Goal: Task Accomplishment & Management: Use online tool/utility

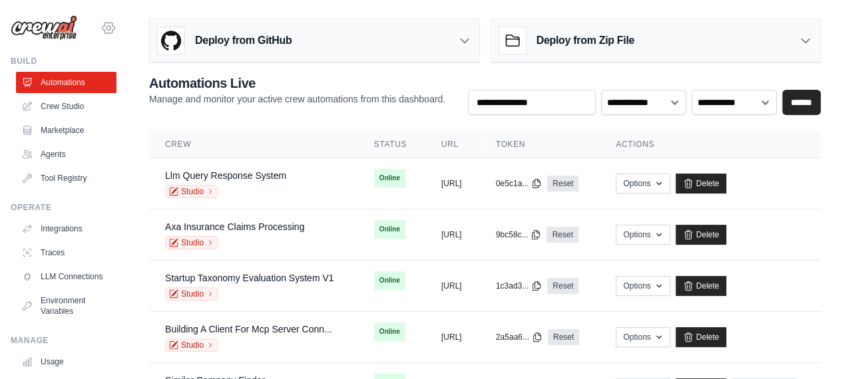
click at [102, 30] on icon at bounding box center [108, 27] width 12 height 11
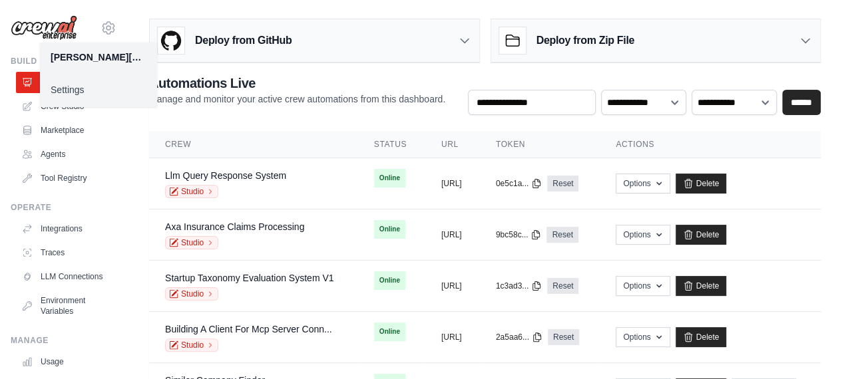
click at [72, 93] on link "Settings" at bounding box center [98, 90] width 117 height 24
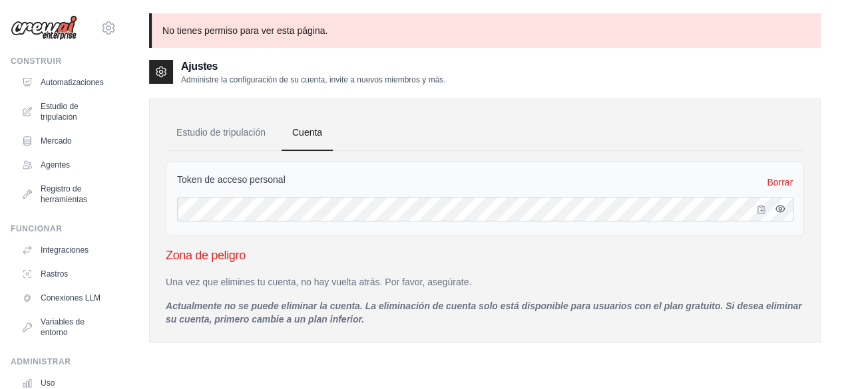
click at [780, 210] on icon "button" at bounding box center [780, 209] width 11 height 11
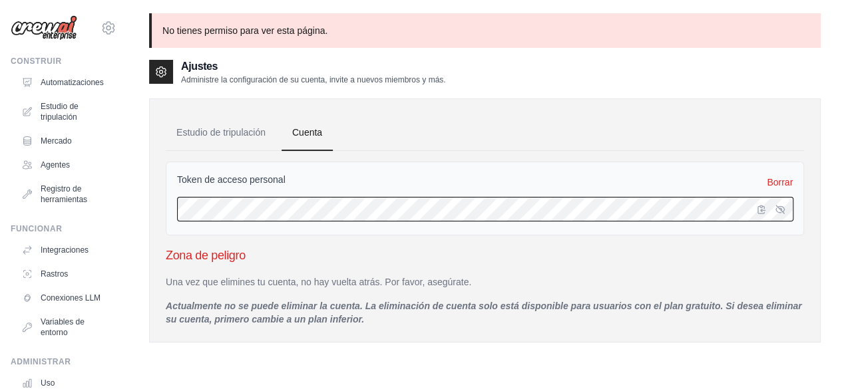
click at [163, 199] on div "Estudio de tripulación Cuenta Token de acceso personal Borrar Zona de peligro U…" at bounding box center [485, 221] width 672 height 244
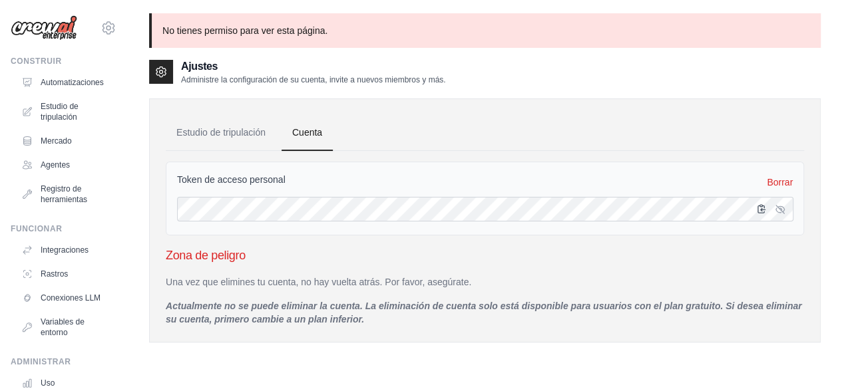
click at [759, 210] on icon "button" at bounding box center [761, 209] width 11 height 11
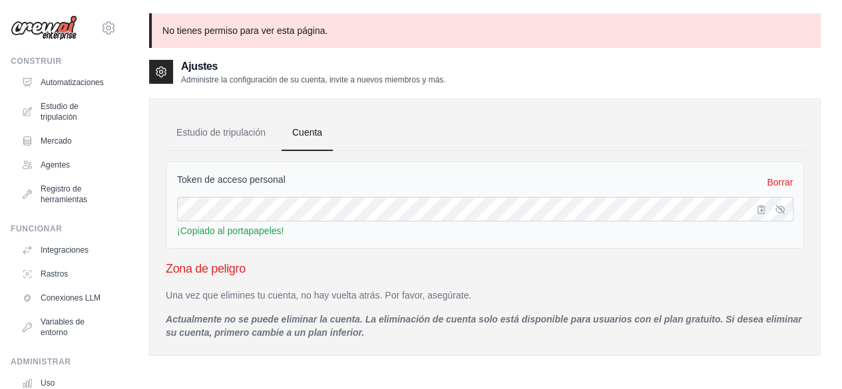
click at [421, 188] on div "Token de acceso personal Borrar" at bounding box center [485, 182] width 616 height 19
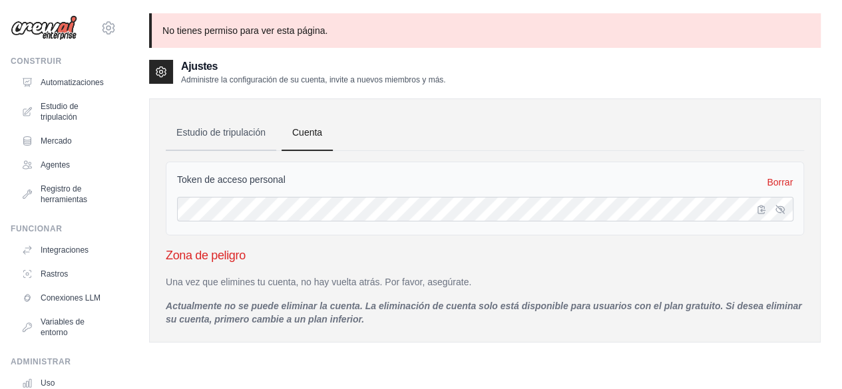
click at [210, 138] on link "Estudio de tripulación" at bounding box center [221, 133] width 110 height 36
click at [237, 131] on font "Estudio de tripulación" at bounding box center [220, 132] width 89 height 11
click at [758, 212] on icon "button" at bounding box center [761, 209] width 7 height 8
click at [760, 210] on icon "button" at bounding box center [761, 209] width 11 height 11
click at [763, 210] on icon "button" at bounding box center [761, 209] width 11 height 11
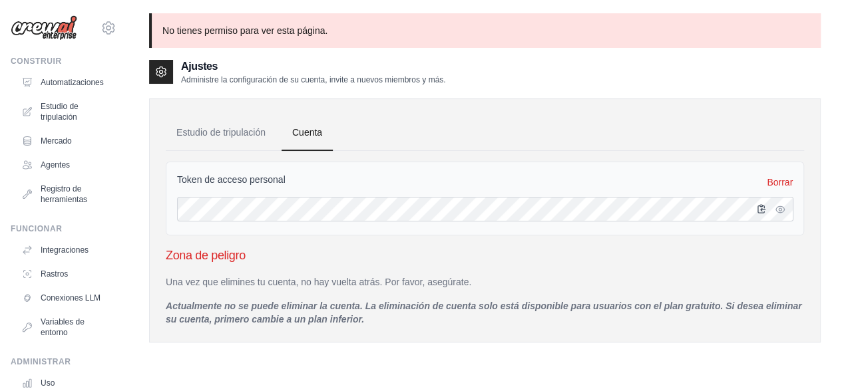
click at [761, 210] on icon "button" at bounding box center [761, 209] width 7 height 8
click at [831, 173] on div "No tienes permiso para ver esta página. Ajustes Administre la configuración de …" at bounding box center [485, 230] width 714 height 435
click at [78, 83] on font "Automatizaciones" at bounding box center [73, 82] width 63 height 9
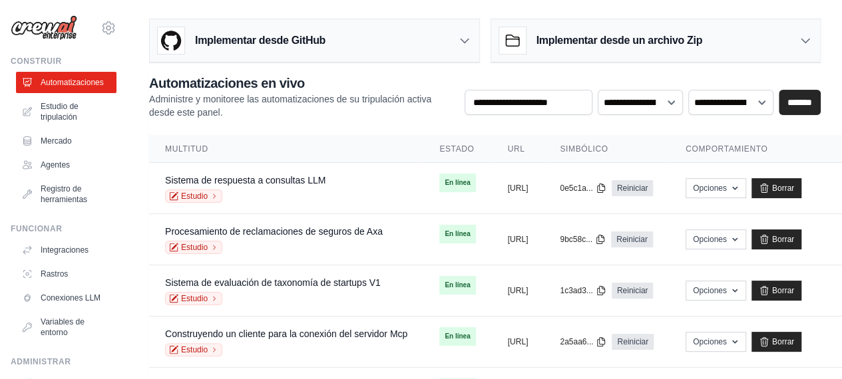
click at [659, 41] on font "Implementar desde un archivo Zip" at bounding box center [619, 40] width 166 height 11
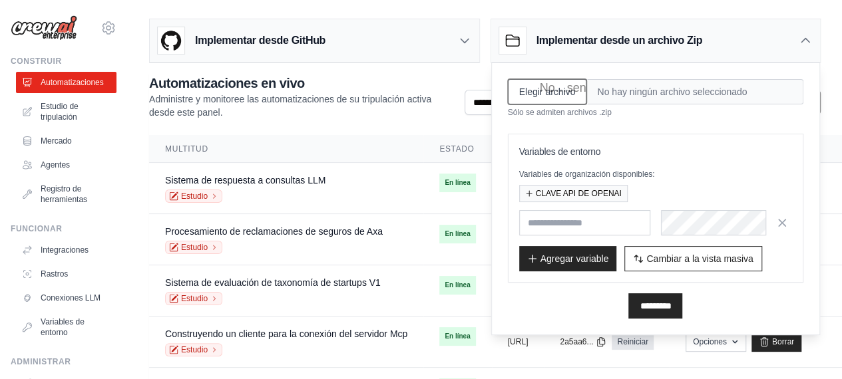
click at [546, 91] on input "Elegir archivo" at bounding box center [547, 91] width 79 height 25
type input "**********"
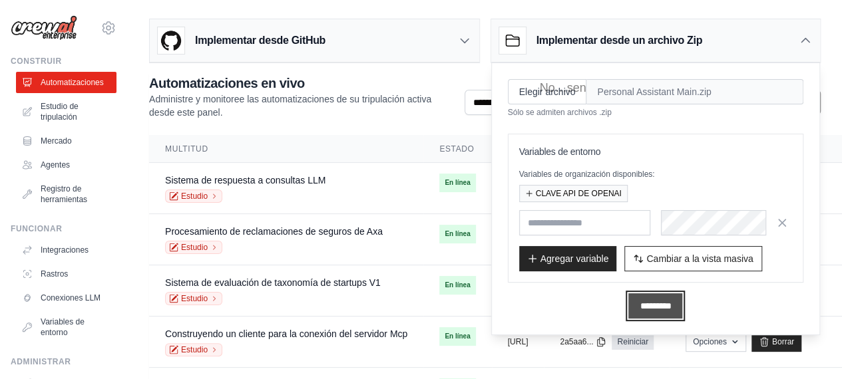
click at [663, 306] on input "*********" at bounding box center [655, 306] width 54 height 25
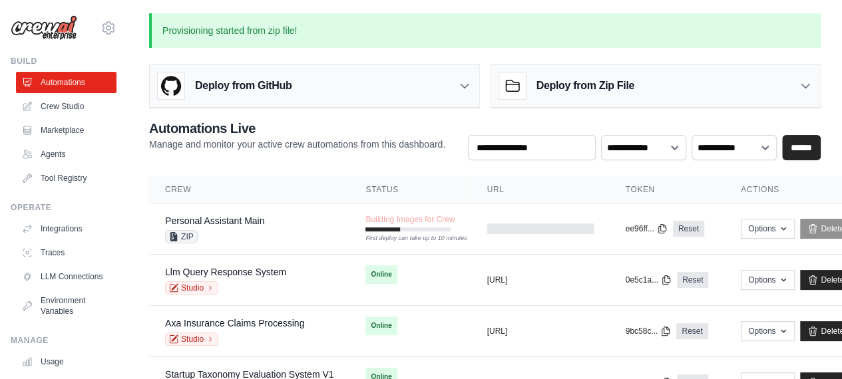
click at [825, 119] on div "Provisioning started from zip file! Deploy from GitHub Deploy your project dire…" at bounding box center [485, 261] width 714 height 497
click at [419, 283] on td "Online" at bounding box center [409, 275] width 121 height 40
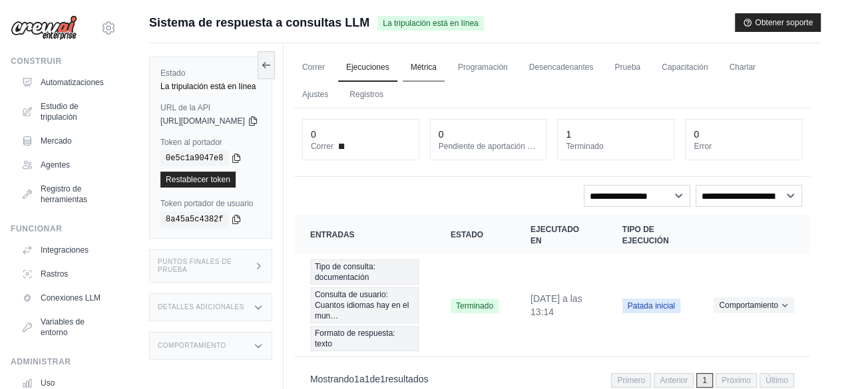
click at [437, 67] on font "Métrica" at bounding box center [424, 67] width 26 height 9
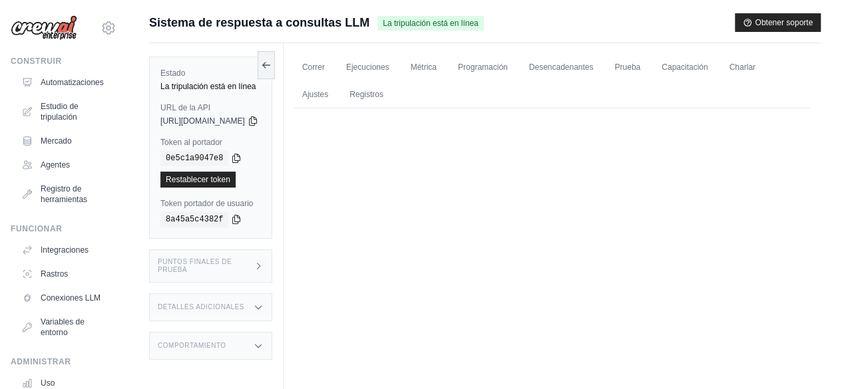
click at [216, 119] on font "https://sistema-de-respuesta-a-consultas-llm-2e78d29d-3487-44f-37ee05db.crewai.…" at bounding box center [202, 120] width 85 height 9
click at [272, 175] on div "Estado La tripulación está en línea URL de la API copiado https://sistema-de-re…" at bounding box center [210, 148] width 123 height 182
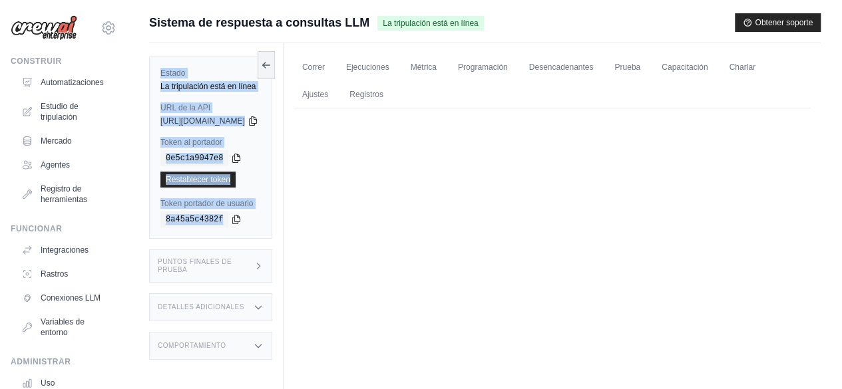
drag, startPoint x: 157, startPoint y: 71, endPoint x: 264, endPoint y: 217, distance: 181.1
click at [264, 217] on div "Estado La tripulación está en línea URL de la API copiado https://sistema-de-re…" at bounding box center [210, 148] width 123 height 182
copy div "Estado La tripulación está en línea URL de la API copiado https://sistema-de-re…"
click at [579, 70] on font "Desencadenantes" at bounding box center [561, 67] width 65 height 9
click at [275, 67] on button at bounding box center [266, 65] width 17 height 28
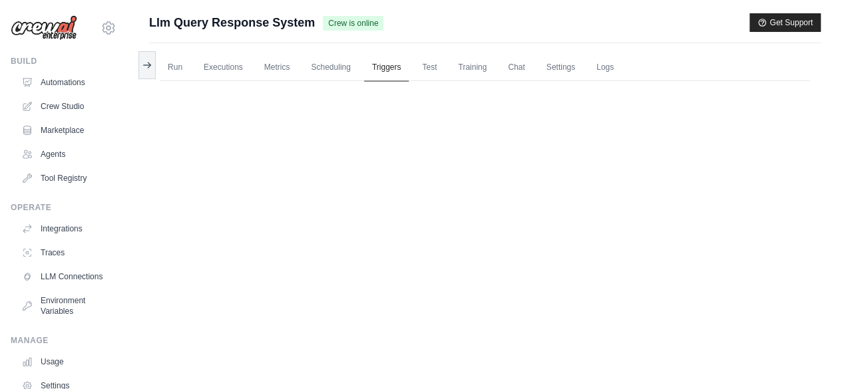
click at [398, 66] on link "Triggers" at bounding box center [386, 68] width 45 height 28
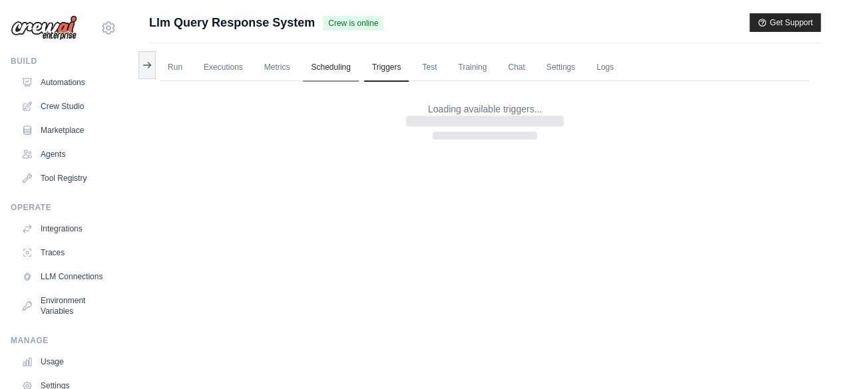
click at [330, 63] on link "Scheduling" at bounding box center [330, 68] width 55 height 28
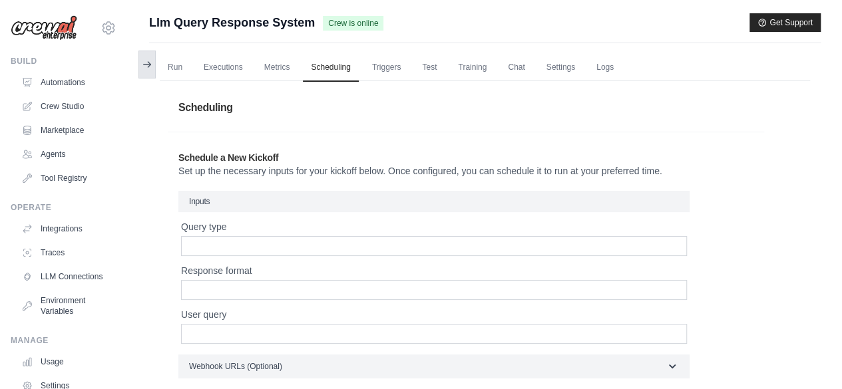
click at [154, 63] on button at bounding box center [146, 65] width 17 height 28
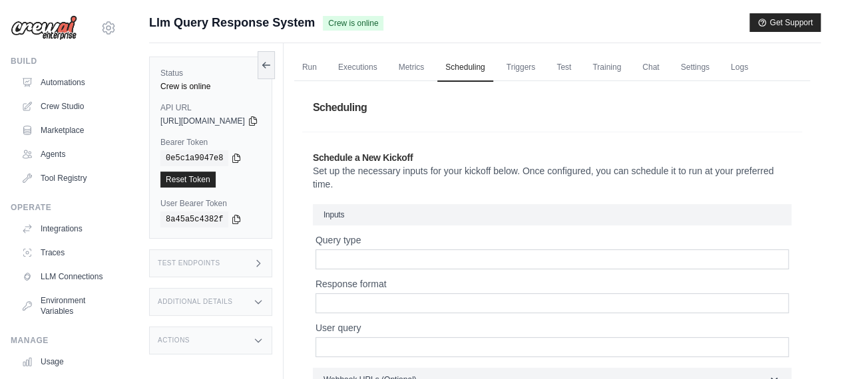
click at [577, 112] on h1 "Scheduling" at bounding box center [552, 107] width 500 height 37
click at [717, 70] on link "Settings" at bounding box center [694, 68] width 45 height 28
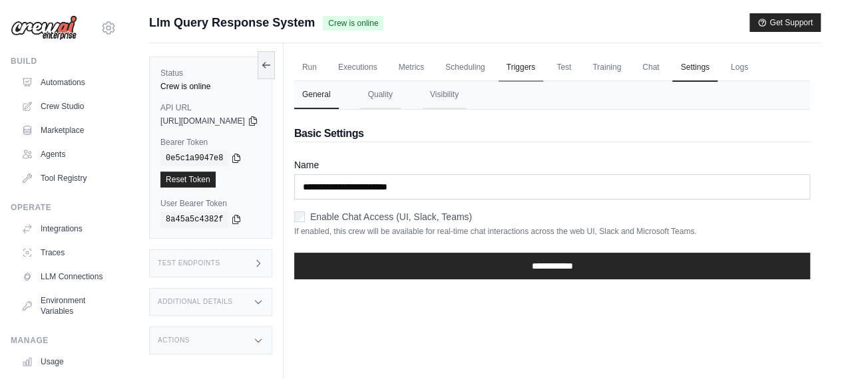
click at [544, 74] on link "Triggers" at bounding box center [521, 68] width 45 height 28
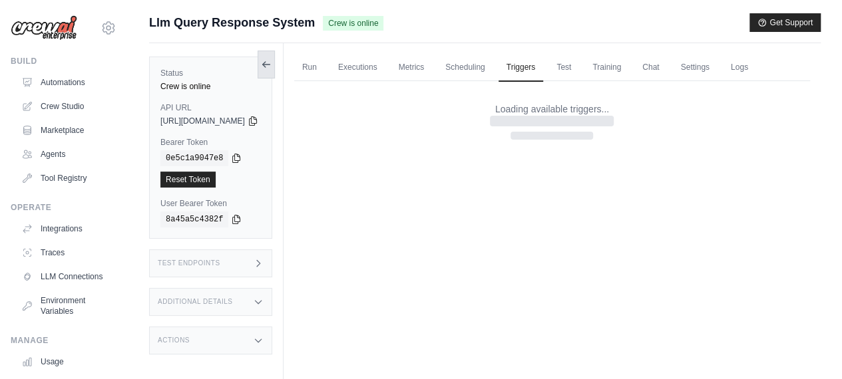
click at [275, 68] on button at bounding box center [266, 65] width 17 height 28
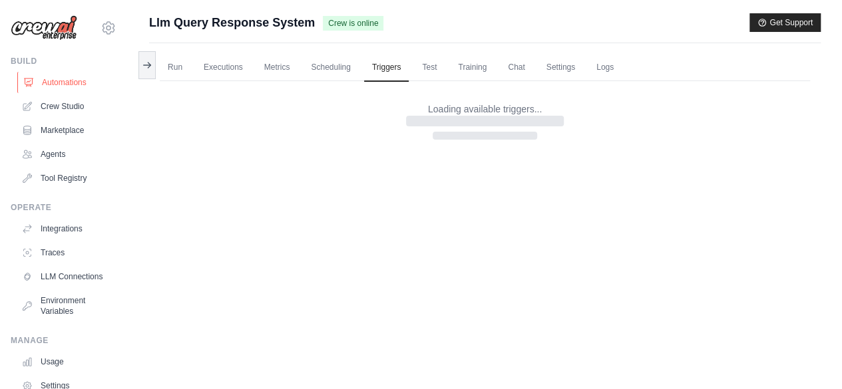
click at [33, 86] on icon at bounding box center [28, 82] width 11 height 11
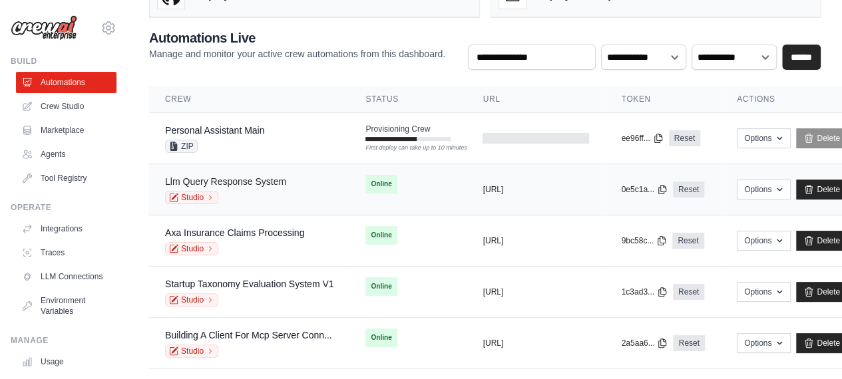
scroll to position [67, 0]
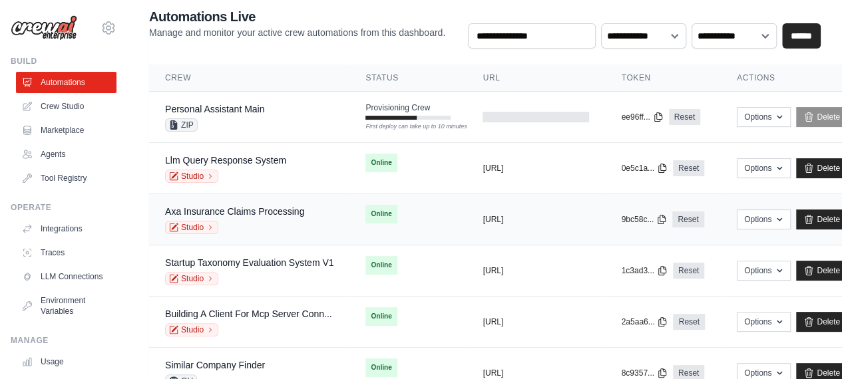
click at [277, 221] on div "Studio" at bounding box center [234, 227] width 139 height 13
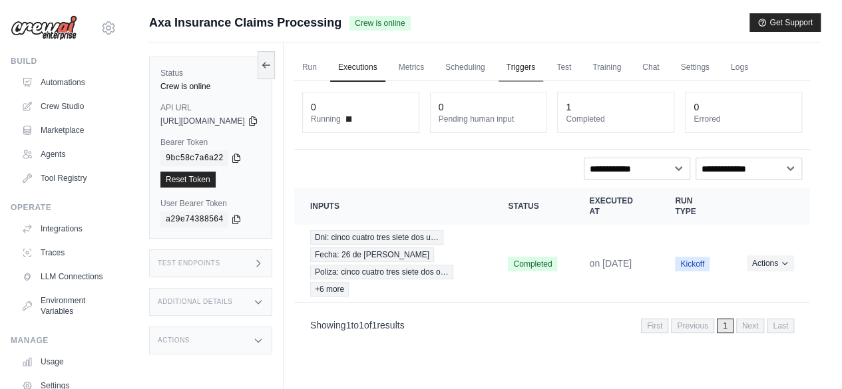
click at [544, 65] on link "Triggers" at bounding box center [521, 68] width 45 height 28
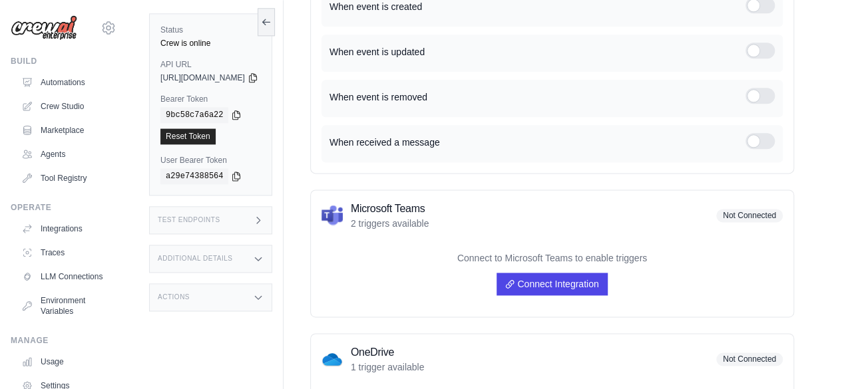
scroll to position [799, 0]
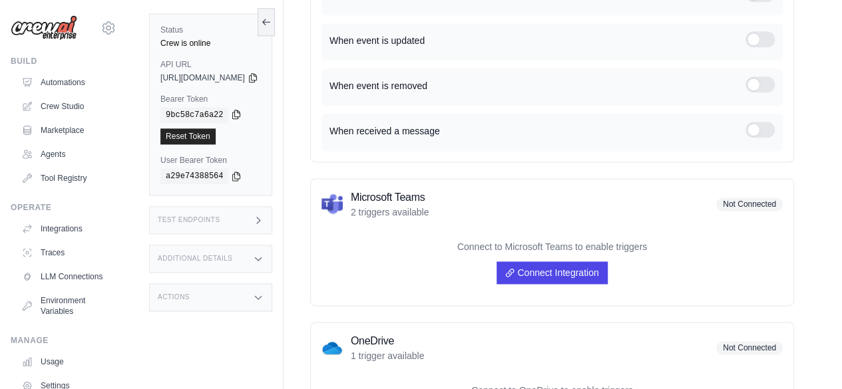
click at [231, 115] on icon at bounding box center [236, 114] width 11 height 11
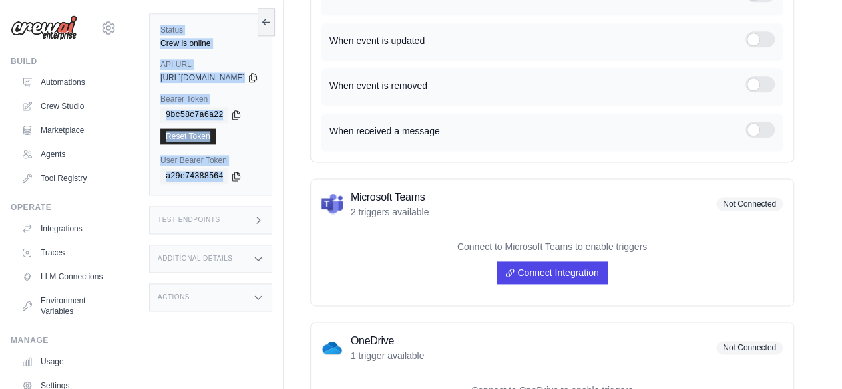
drag, startPoint x: 154, startPoint y: 29, endPoint x: 258, endPoint y: 174, distance: 177.9
click at [258, 174] on div "Status Crew is online API URL copied [URL][DOMAIN_NAME] Bearer Token copied 9bc…" at bounding box center [210, 104] width 123 height 182
copy div "Status Crew is online API URL copied [URL][DOMAIN_NAME] Bearer Token copied 9bc…"
click at [261, 116] on div "9bc58c7a6a22" at bounding box center [210, 115] width 101 height 16
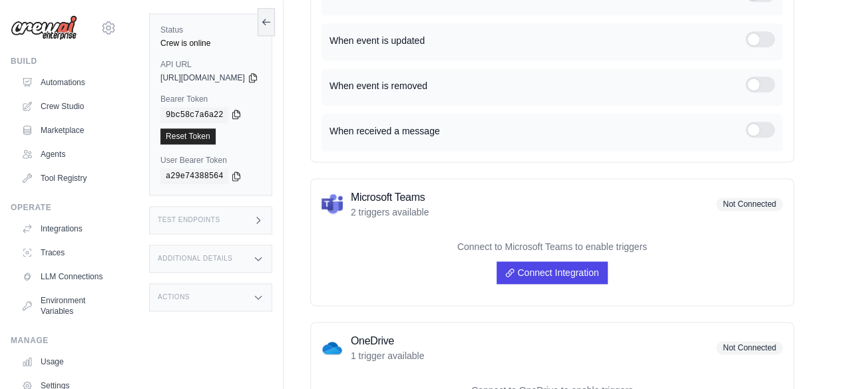
click at [231, 111] on icon at bounding box center [236, 114] width 11 height 11
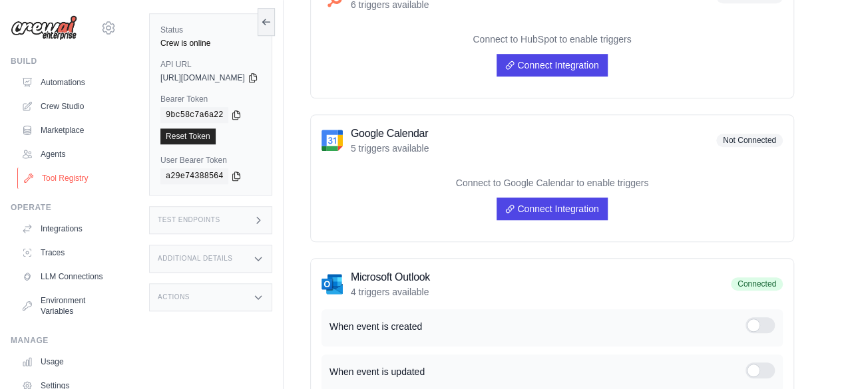
scroll to position [466, 0]
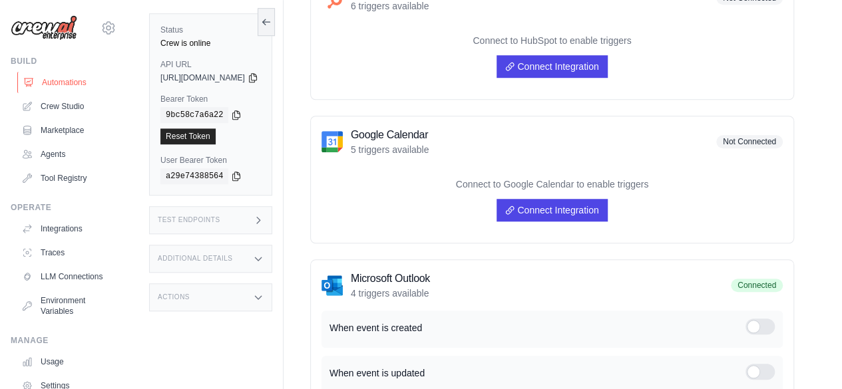
click at [70, 78] on link "Automations" at bounding box center [67, 82] width 101 height 21
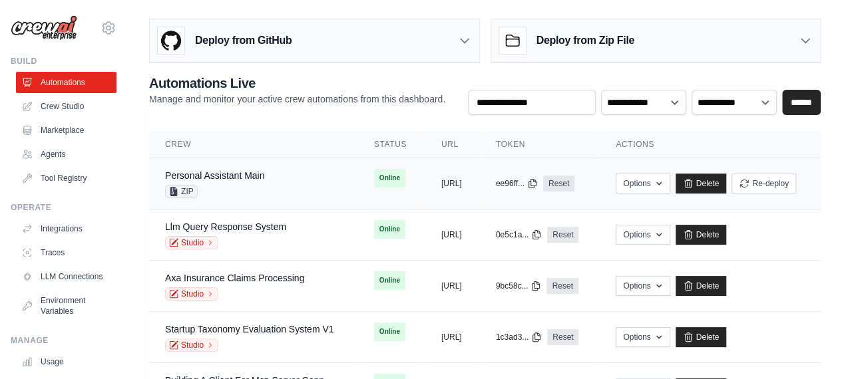
click at [305, 169] on div "Personal Assistant Main ZIP" at bounding box center [253, 183] width 177 height 29
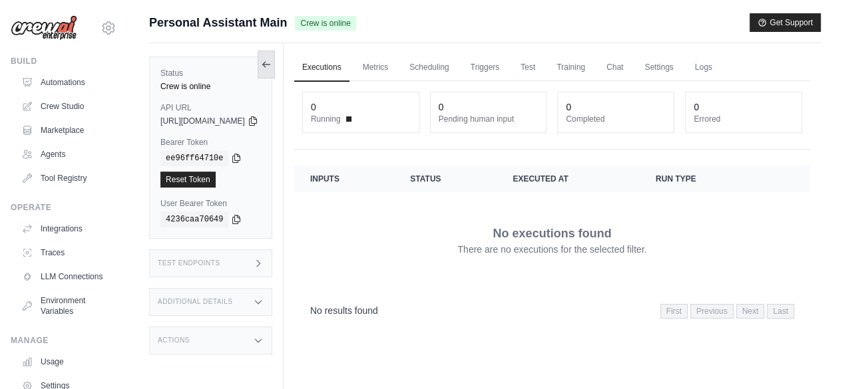
click at [272, 65] on icon at bounding box center [266, 64] width 11 height 11
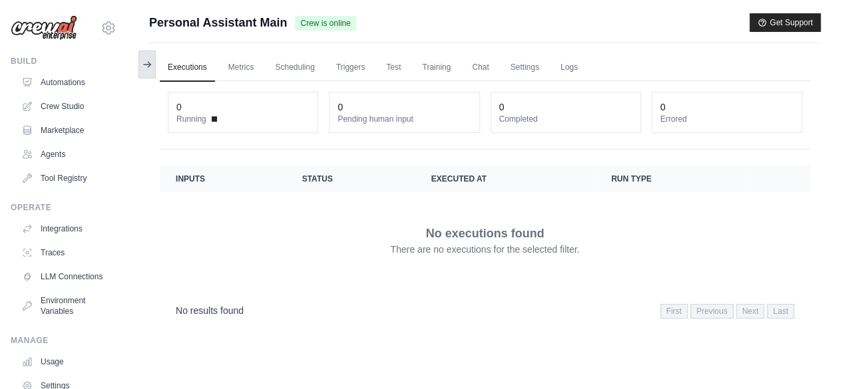
click at [153, 67] on button at bounding box center [146, 65] width 17 height 28
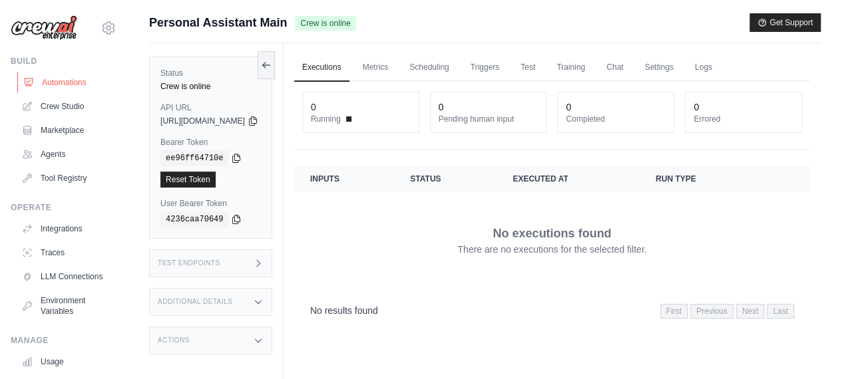
click at [57, 85] on link "Automations" at bounding box center [67, 82] width 101 height 21
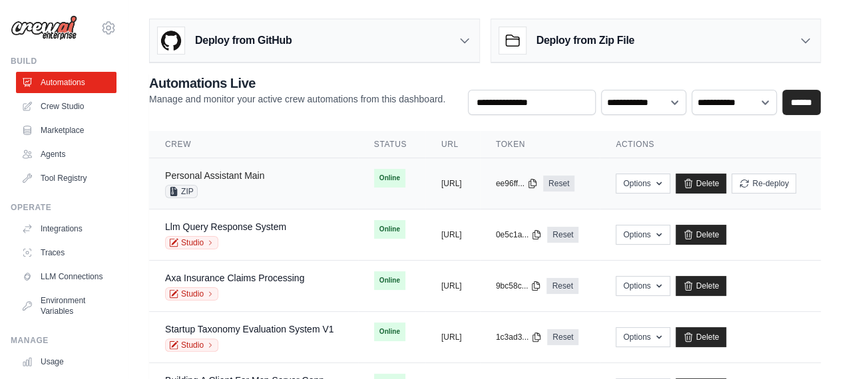
click at [197, 176] on link "Personal Assistant Main" at bounding box center [214, 175] width 99 height 11
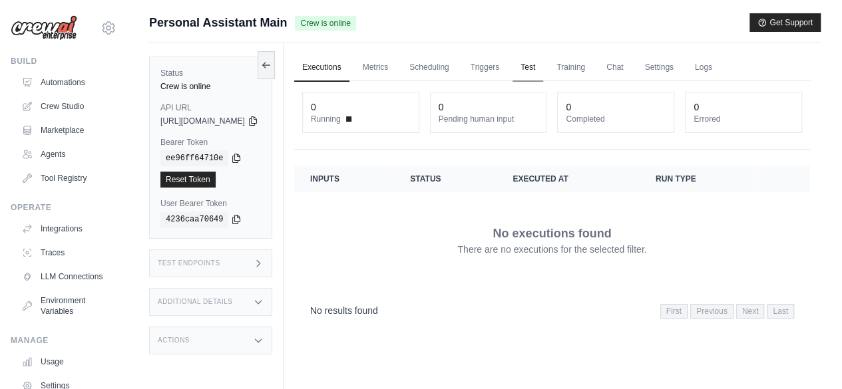
click at [543, 73] on link "Test" at bounding box center [527, 68] width 31 height 28
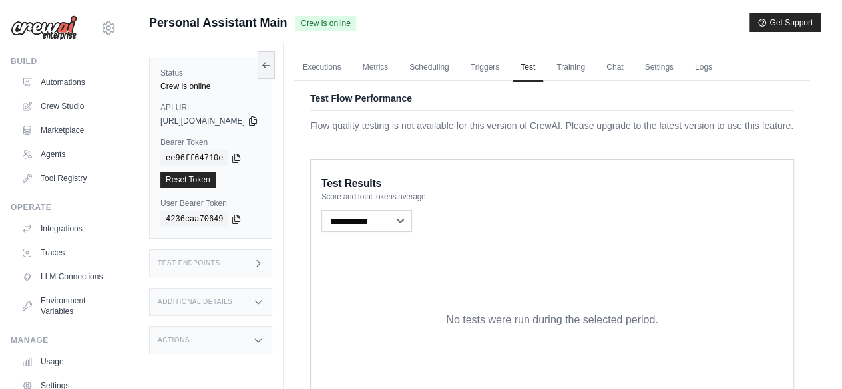
click at [344, 25] on span "Crew is online" at bounding box center [325, 23] width 61 height 15
click at [593, 63] on link "Training" at bounding box center [570, 68] width 45 height 28
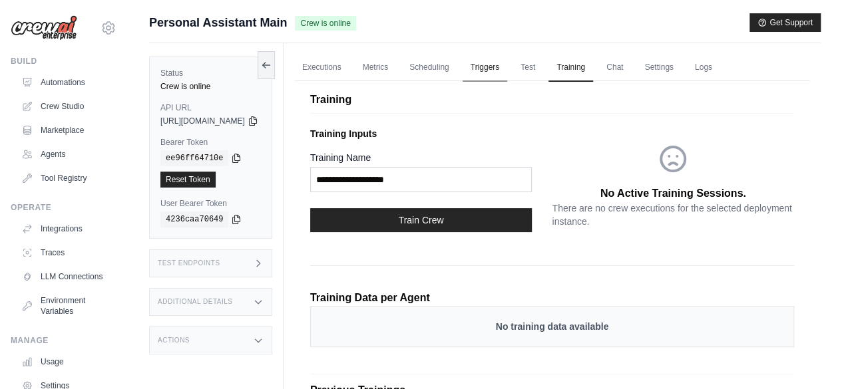
click at [508, 64] on link "Triggers" at bounding box center [485, 68] width 45 height 28
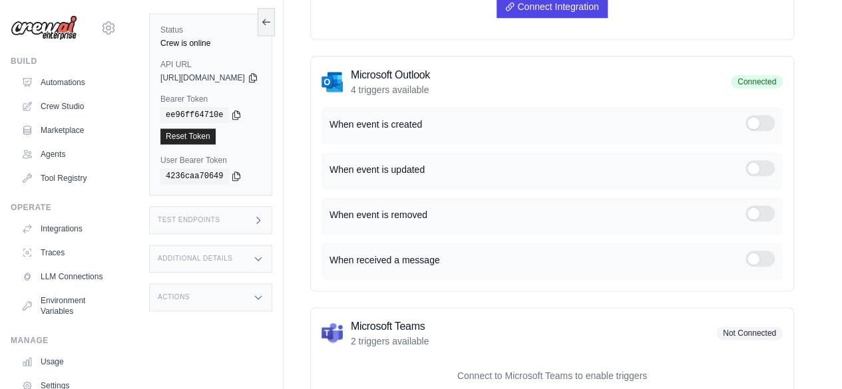
scroll to position [732, 0]
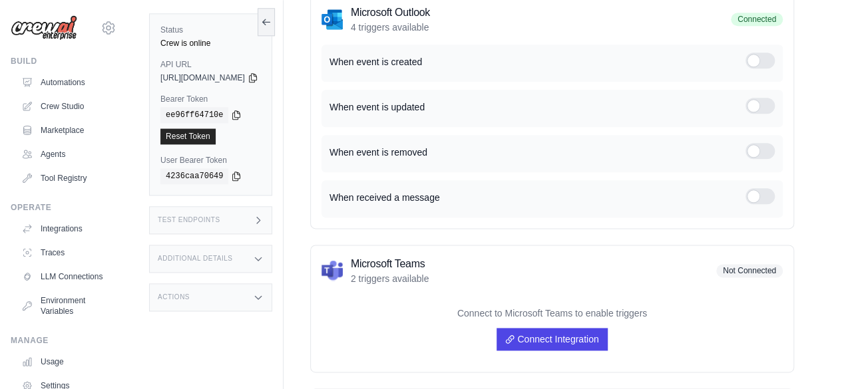
click at [755, 69] on div at bounding box center [759, 61] width 29 height 16
click at [751, 114] on div at bounding box center [759, 106] width 29 height 16
click at [751, 159] on div at bounding box center [759, 151] width 29 height 16
click at [752, 210] on div at bounding box center [759, 198] width 29 height 21
click at [751, 204] on div at bounding box center [759, 196] width 29 height 16
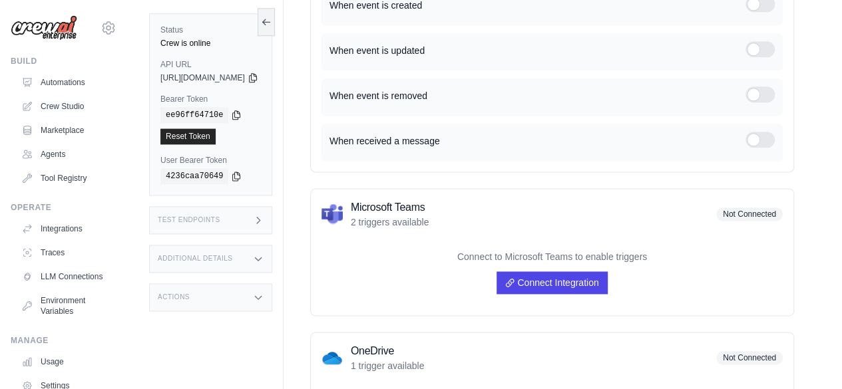
scroll to position [639, 0]
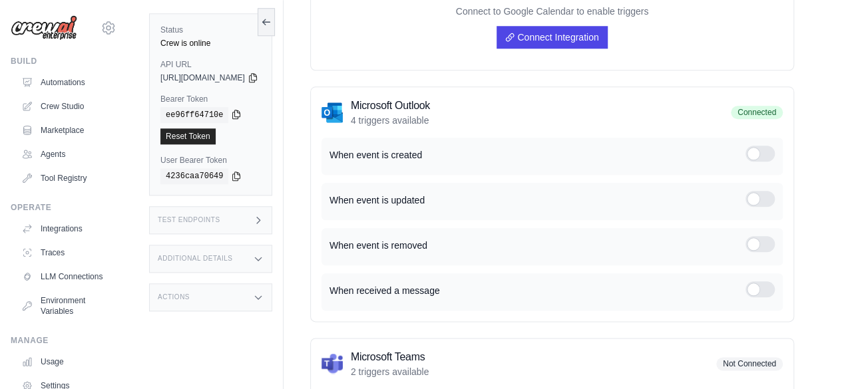
click at [233, 115] on icon at bounding box center [236, 114] width 11 height 11
click at [258, 81] on icon at bounding box center [253, 77] width 11 height 11
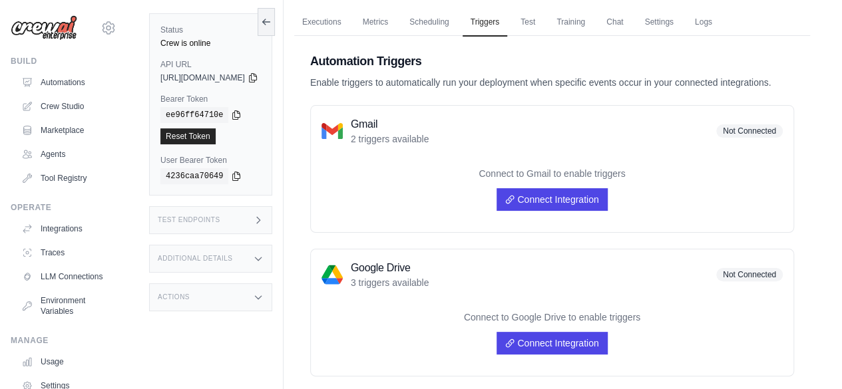
scroll to position [0, 0]
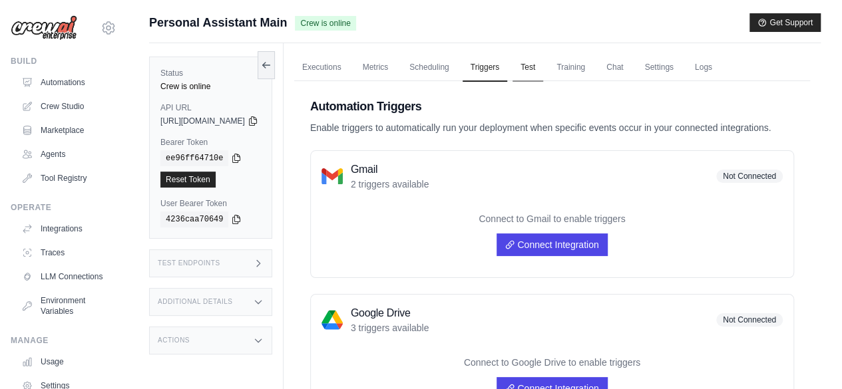
click at [543, 67] on link "Test" at bounding box center [527, 68] width 31 height 28
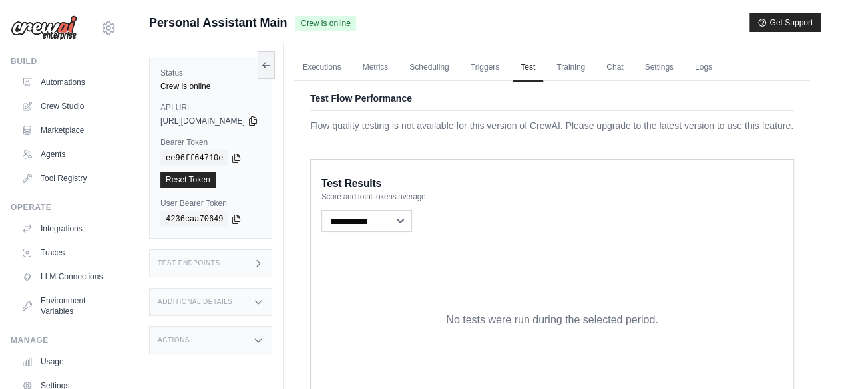
click at [414, 126] on p "Flow quality testing is not available for this version of CrewAI. Please upgrad…" at bounding box center [552, 125] width 484 height 13
click at [631, 69] on link "Chat" at bounding box center [614, 68] width 33 height 28
click at [681, 68] on link "Settings" at bounding box center [658, 68] width 45 height 28
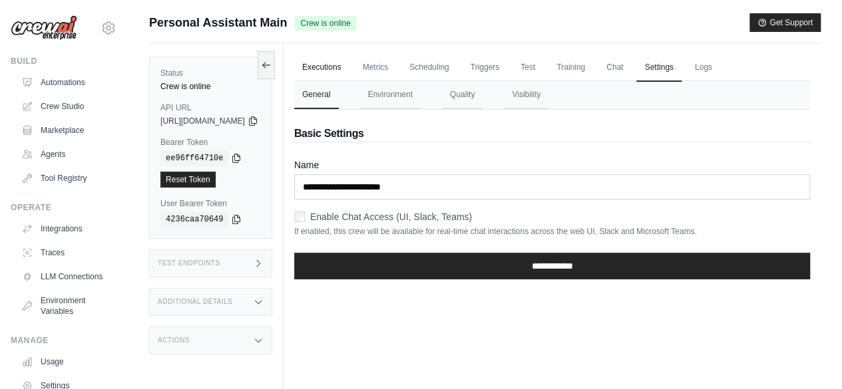
click at [343, 63] on link "Executions" at bounding box center [321, 68] width 55 height 28
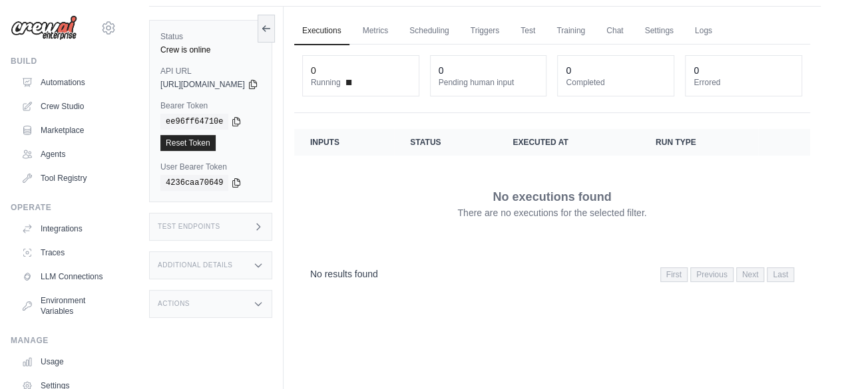
scroll to position [56, 0]
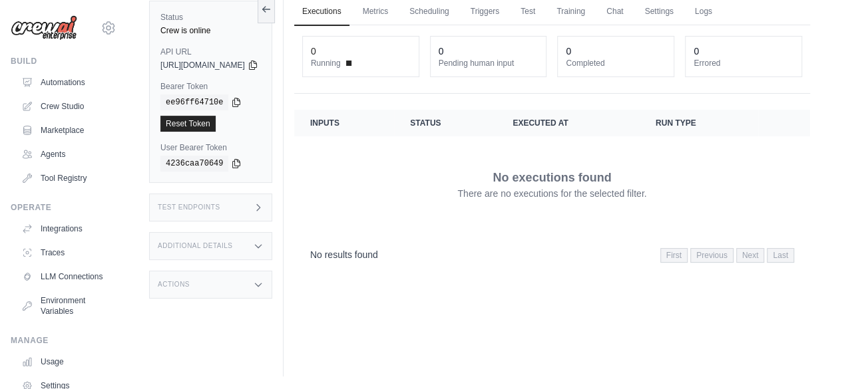
click at [600, 162] on div "No executions found There are no executions for the selected filter." at bounding box center [552, 184] width 484 height 75
click at [555, 194] on p "There are no executions for the selected filter." at bounding box center [551, 193] width 189 height 13
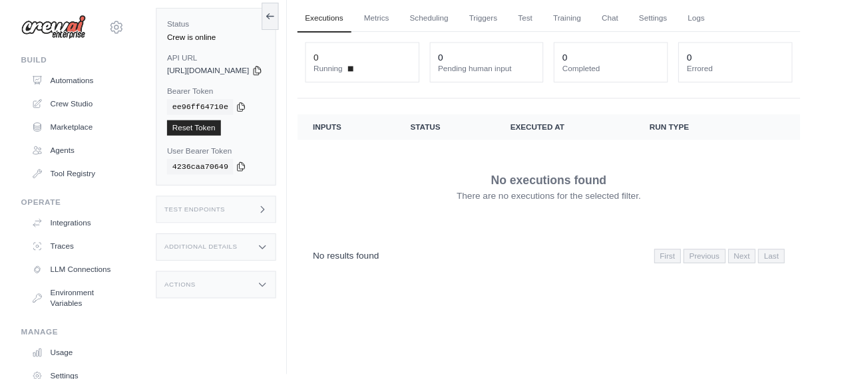
scroll to position [0, 0]
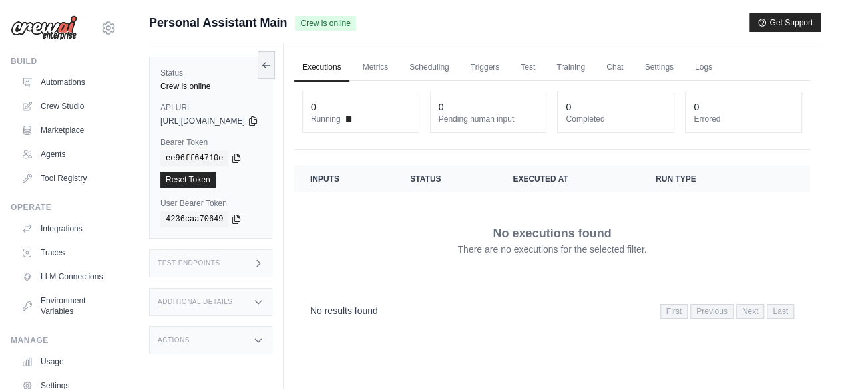
click at [339, 70] on link "Executions" at bounding box center [321, 68] width 55 height 28
click at [238, 21] on span "Personal Assistant Main" at bounding box center [218, 22] width 138 height 19
click at [29, 90] on link "Automations" at bounding box center [67, 82] width 101 height 21
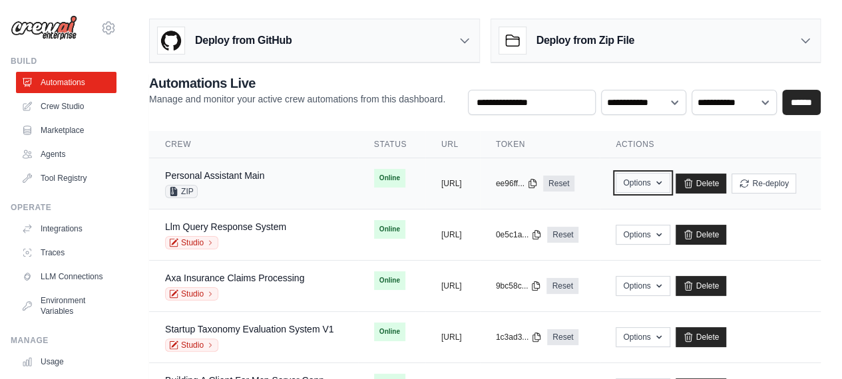
click at [664, 183] on icon "button" at bounding box center [659, 183] width 11 height 11
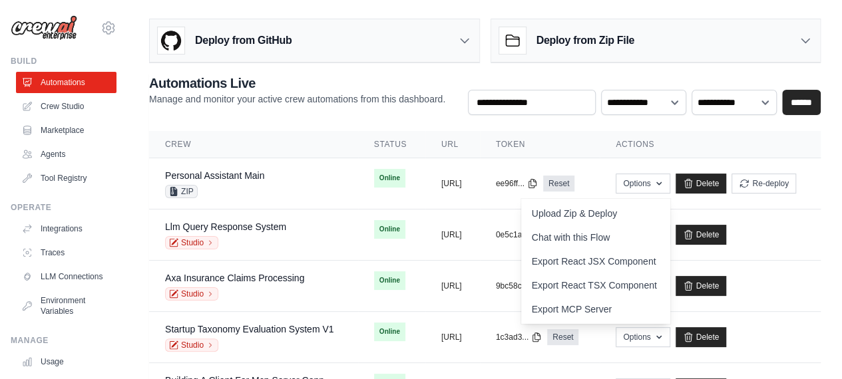
click at [600, 139] on th "Token" at bounding box center [540, 144] width 120 height 27
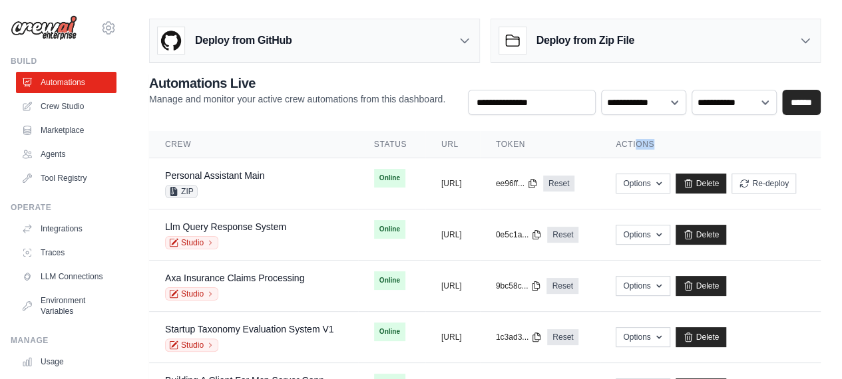
drag, startPoint x: 819, startPoint y: 147, endPoint x: 727, endPoint y: 154, distance: 92.1
click at [727, 154] on th "Actions" at bounding box center [710, 144] width 221 height 27
click at [462, 184] on button "https://personal-assistant-main-091" at bounding box center [451, 183] width 21 height 11
click at [278, 164] on td "Personal Assistant Main ZIP" at bounding box center [253, 183] width 209 height 51
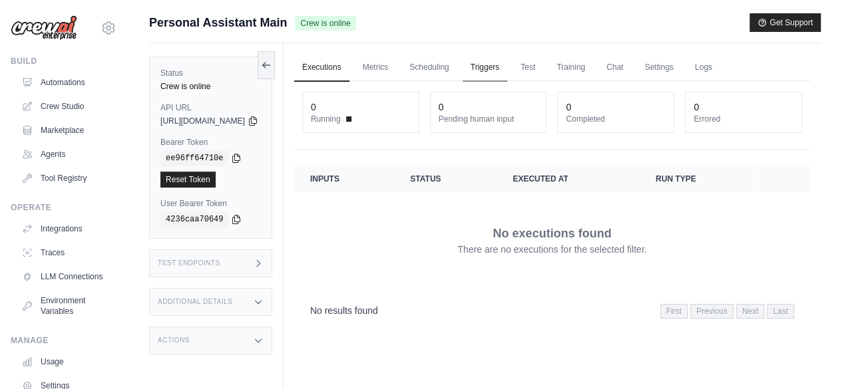
click at [508, 70] on link "Triggers" at bounding box center [485, 68] width 45 height 28
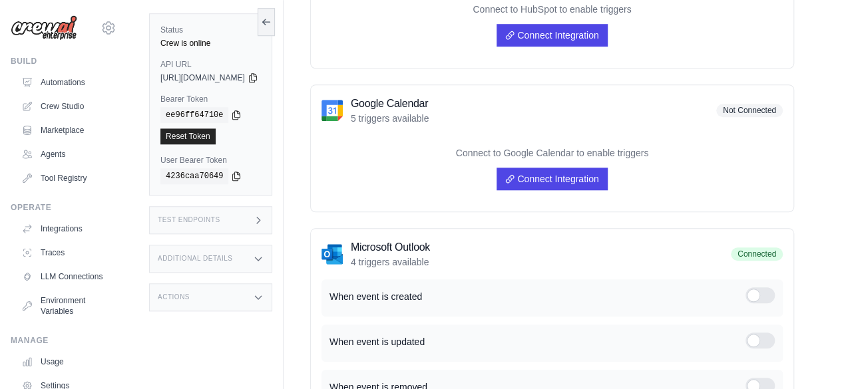
scroll to position [666, 0]
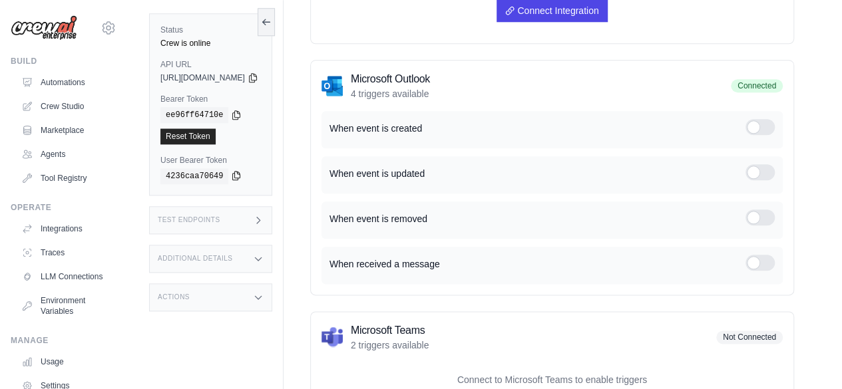
click at [233, 176] on icon at bounding box center [236, 176] width 7 height 9
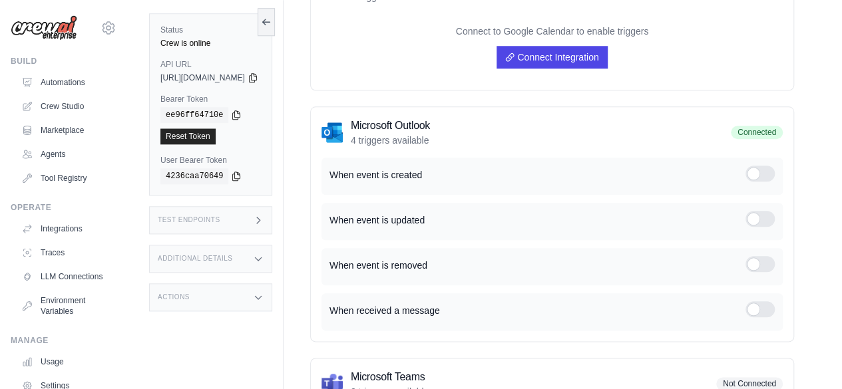
scroll to position [599, 0]
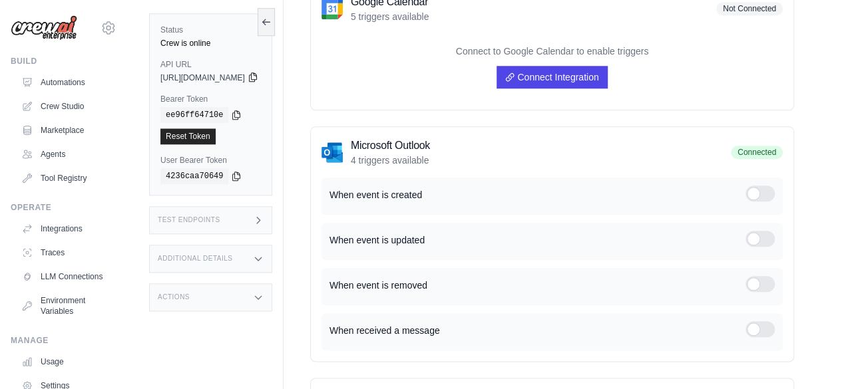
click at [256, 77] on icon at bounding box center [252, 77] width 7 height 9
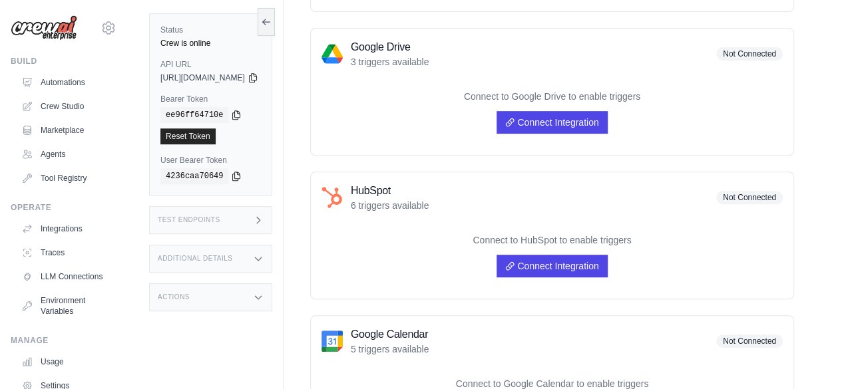
scroll to position [0, 0]
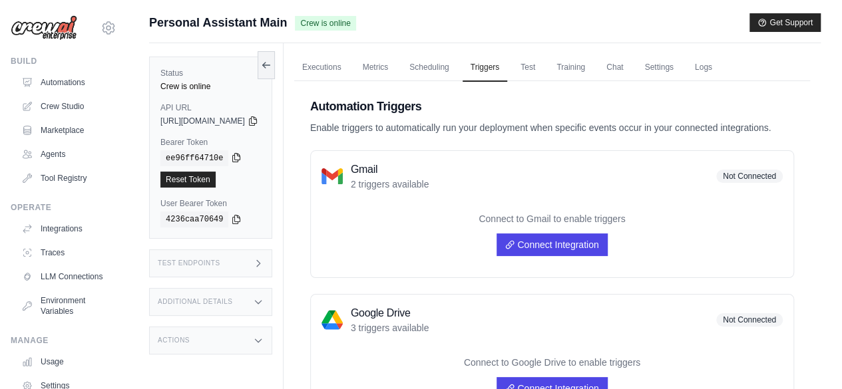
click at [231, 160] on icon at bounding box center [236, 157] width 11 height 11
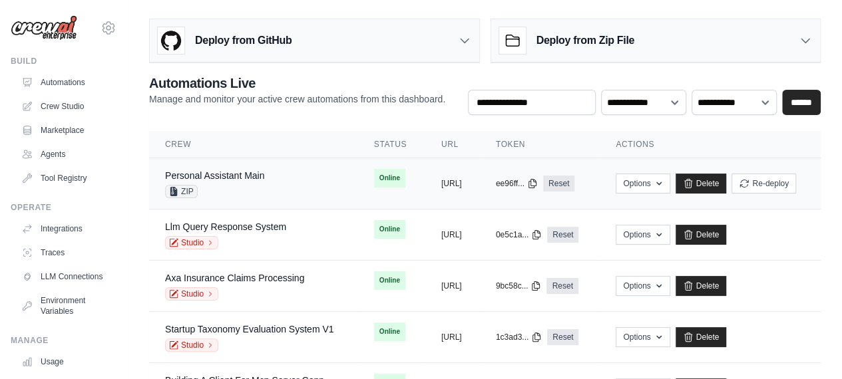
click at [200, 169] on div "Personal Assistant Main" at bounding box center [214, 175] width 99 height 13
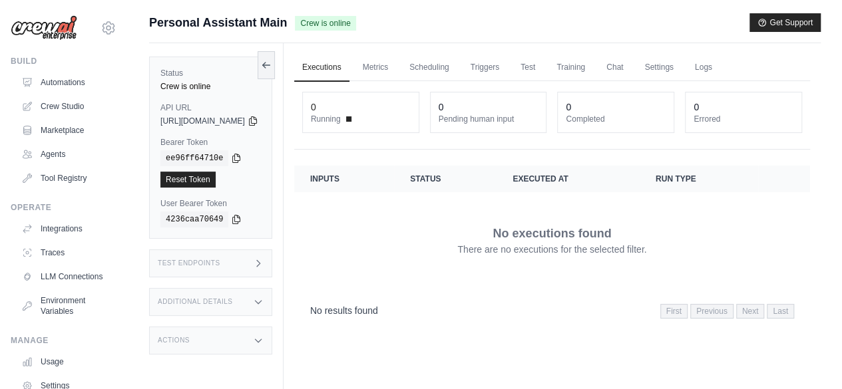
click at [245, 122] on span "[URL][DOMAIN_NAME]" at bounding box center [202, 121] width 85 height 11
click at [264, 261] on icon at bounding box center [258, 263] width 11 height 11
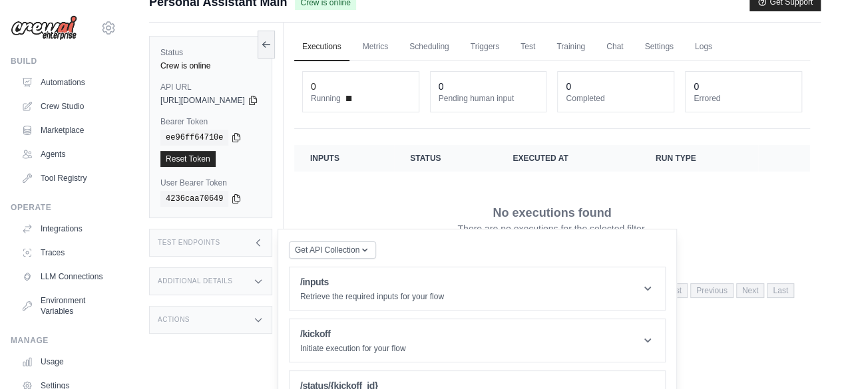
scroll to position [56, 0]
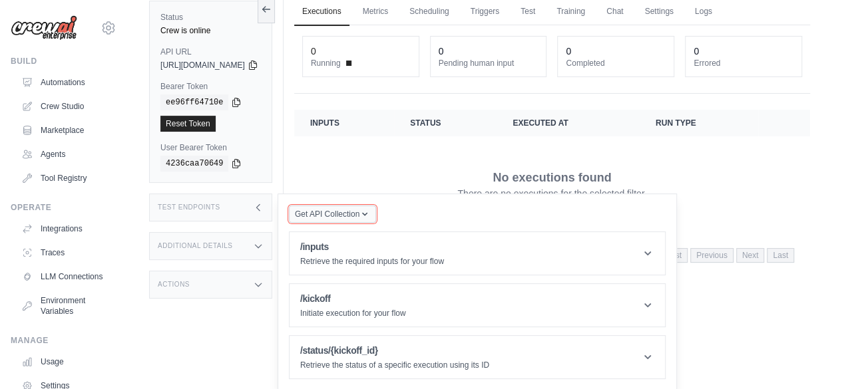
click at [370, 214] on icon "button" at bounding box center [364, 214] width 11 height 11
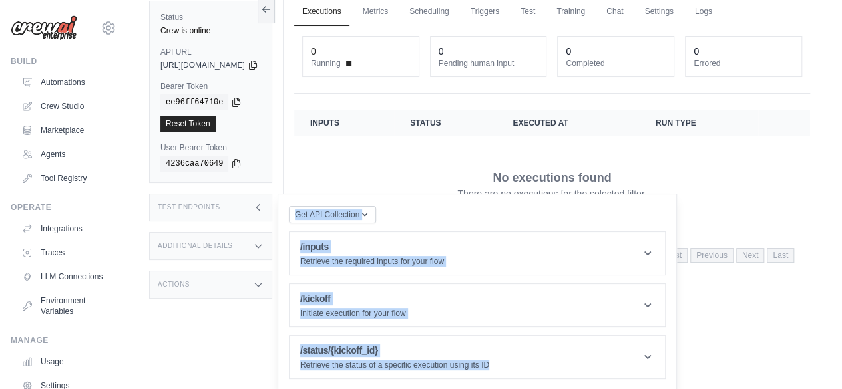
drag, startPoint x: 312, startPoint y: 206, endPoint x: 653, endPoint y: 383, distance: 384.0
click at [653, 383] on div "Get API Collection Postman API Collection /inputs Retrieve the required inputs …" at bounding box center [477, 292] width 399 height 197
copy div "Get API Collection Postman API Collection /inputs Retrieve the required inputs …"
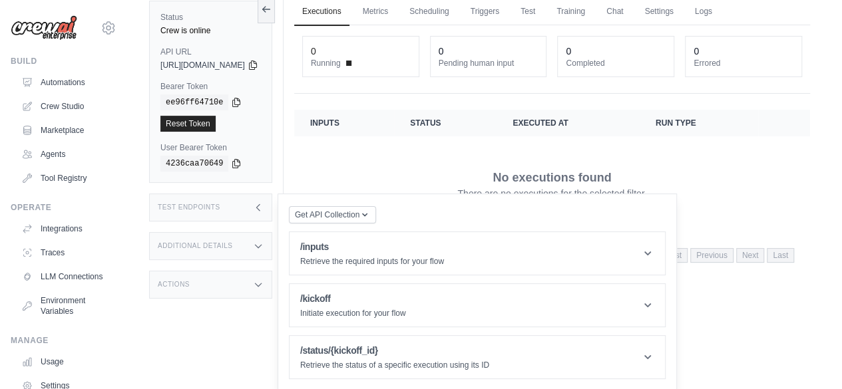
click at [272, 244] on div "Additional Details" at bounding box center [210, 246] width 123 height 28
click at [264, 388] on icon at bounding box center [258, 393] width 11 height 11
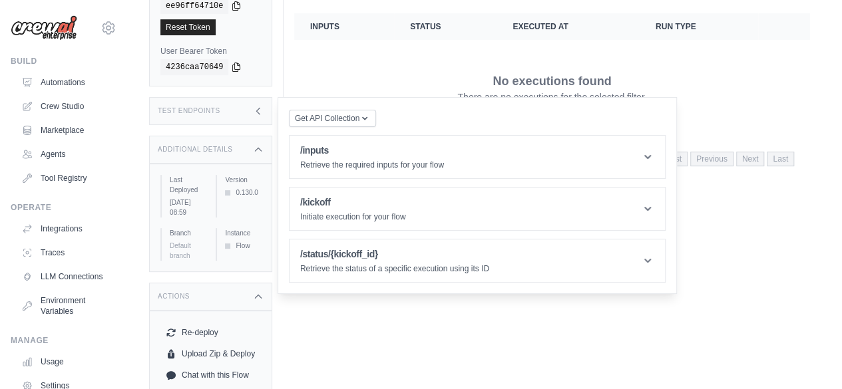
scroll to position [244, 0]
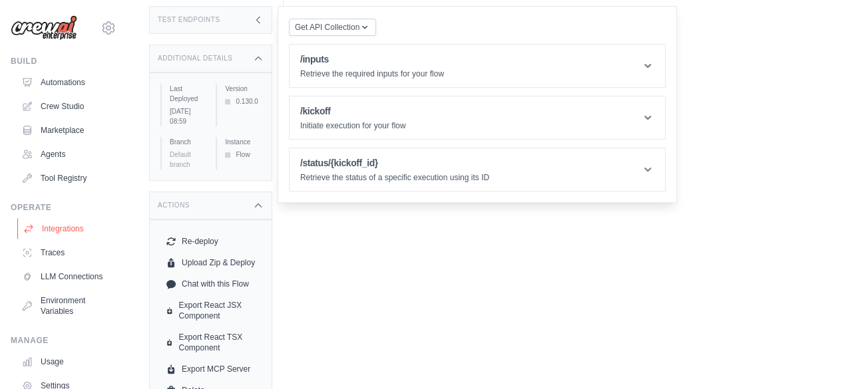
click at [73, 233] on link "Integrations" at bounding box center [67, 228] width 101 height 21
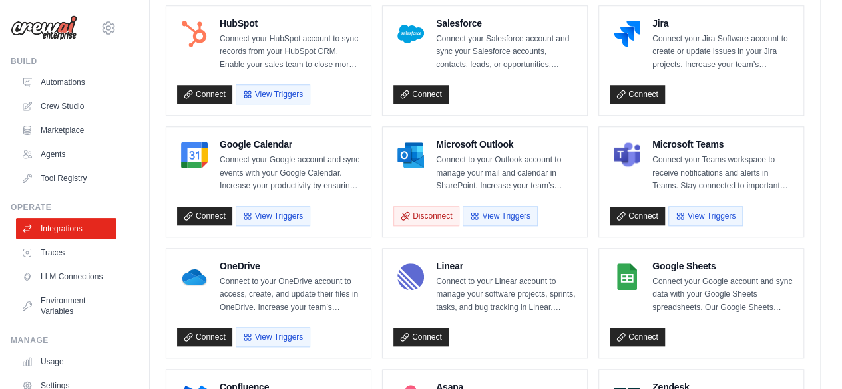
scroll to position [599, 0]
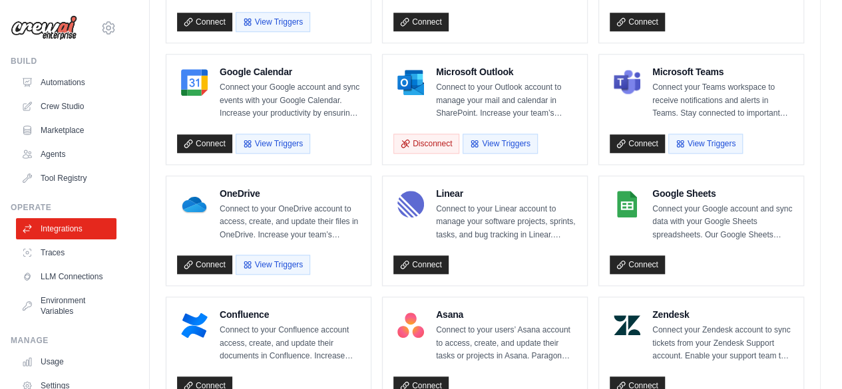
click at [519, 101] on p "Connect to your Outlook account to manage your mail and calendar in SharePoint.…" at bounding box center [506, 100] width 140 height 39
click at [495, 143] on button "View Triggers" at bounding box center [500, 143] width 75 height 20
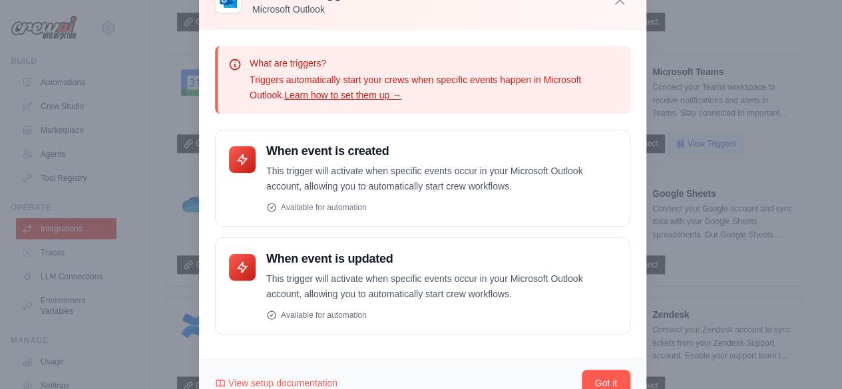
scroll to position [89, 0]
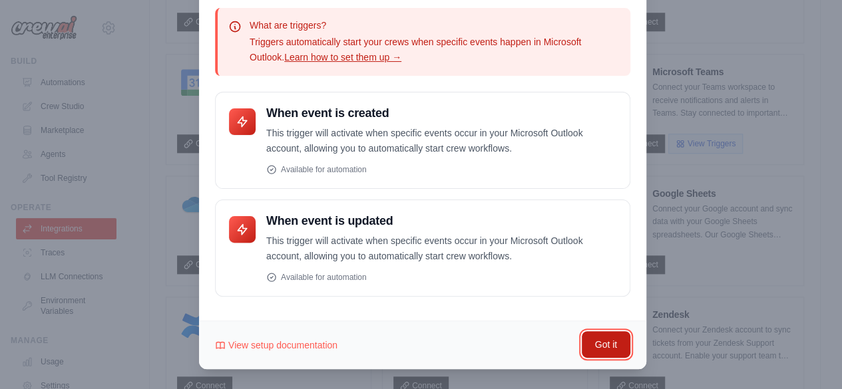
click at [600, 341] on button "Got it" at bounding box center [606, 344] width 49 height 27
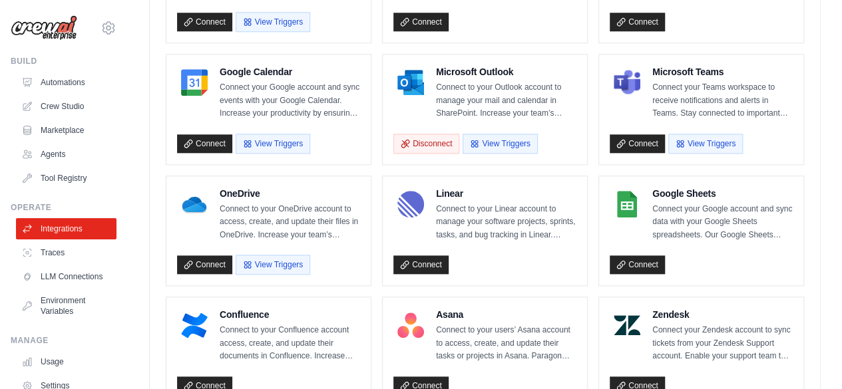
click at [402, 87] on img at bounding box center [410, 82] width 27 height 27
click at [406, 89] on img at bounding box center [410, 82] width 27 height 27
click at [410, 80] on img at bounding box center [410, 82] width 27 height 27
click at [562, 102] on p "Connect to your Outlook account to manage your mail and calendar in SharePoint.…" at bounding box center [506, 100] width 140 height 39
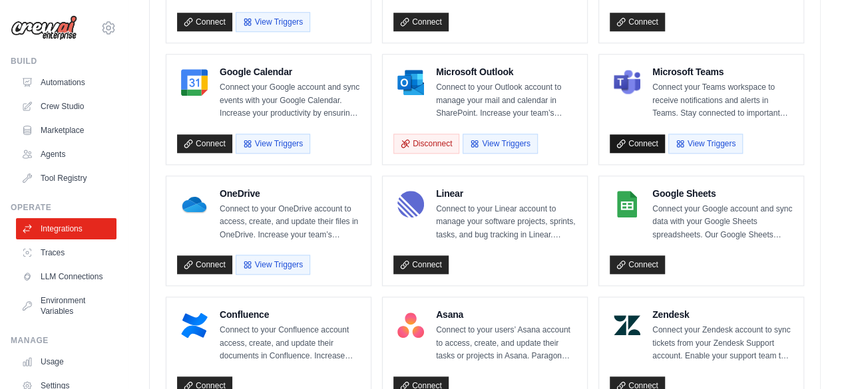
click at [631, 136] on link "Connect" at bounding box center [637, 143] width 55 height 19
click at [476, 93] on p "Connect to your Outlook account to manage your mail and calendar in SharePoint.…" at bounding box center [506, 100] width 140 height 39
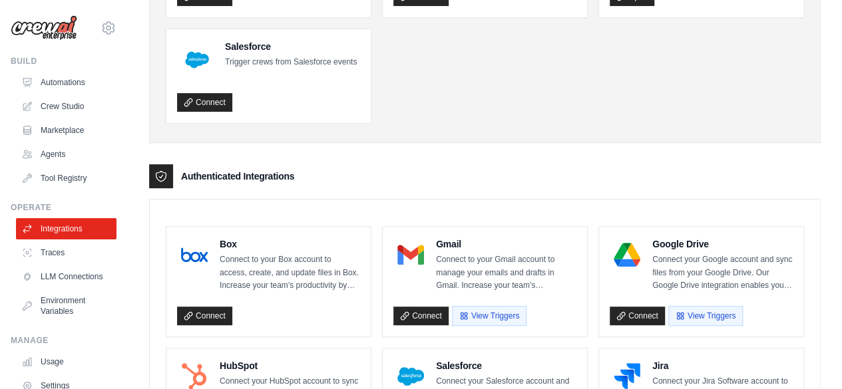
scroll to position [0, 0]
